Goal: Navigation & Orientation: Find specific page/section

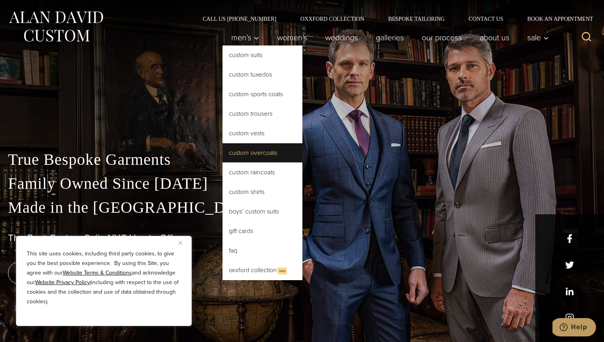
click at [252, 147] on link "Custom Overcoats" at bounding box center [262, 152] width 80 height 19
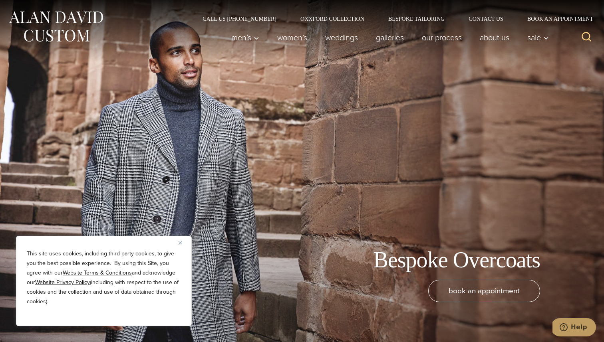
scroll to position [19, 0]
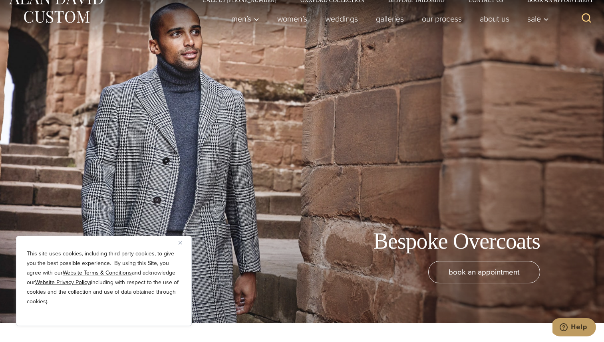
click at [180, 242] on img "Close" at bounding box center [181, 243] width 4 height 4
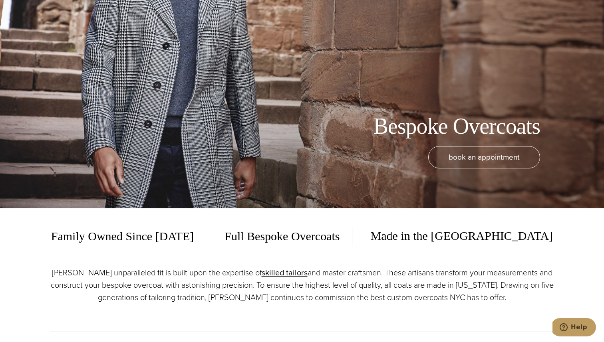
scroll to position [0, 0]
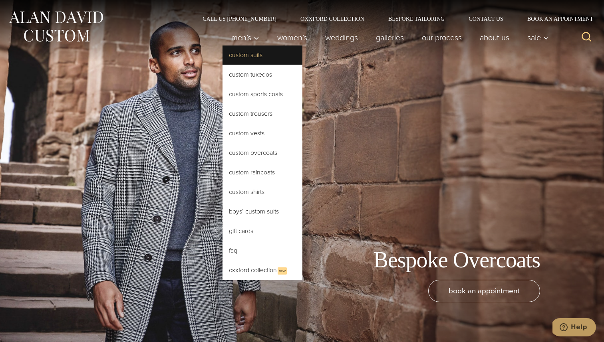
click at [246, 55] on link "Custom Suits" at bounding box center [262, 55] width 80 height 19
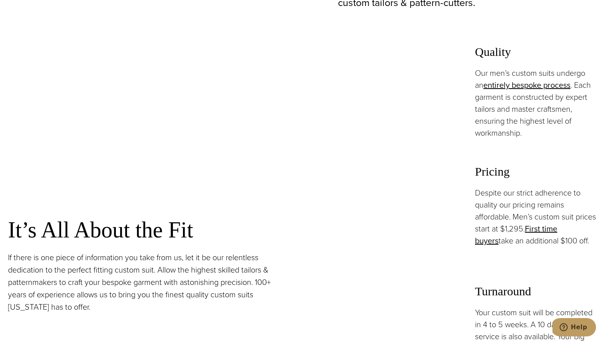
scroll to position [578, 0]
